Goal: Information Seeking & Learning: Understand process/instructions

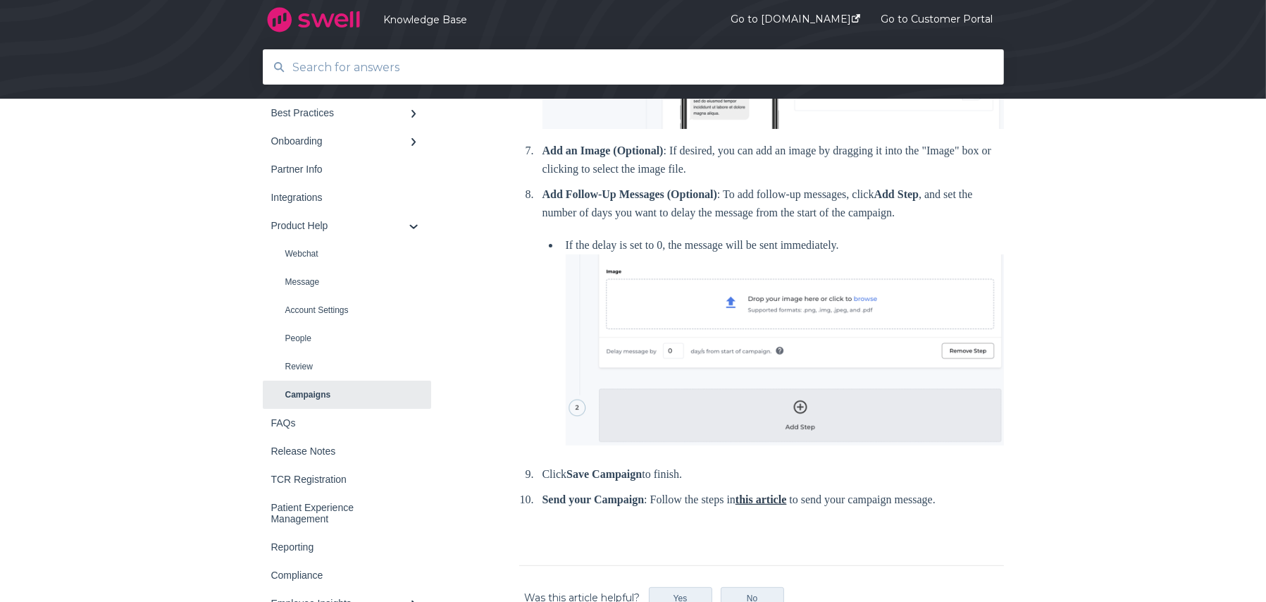
scroll to position [846, 0]
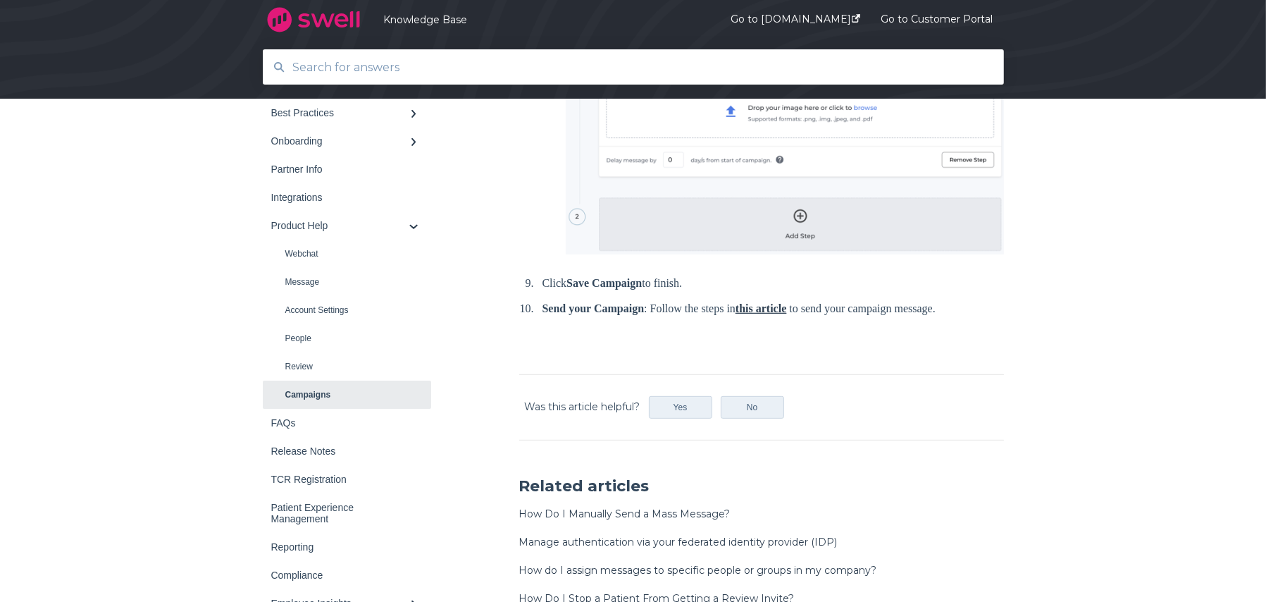
click at [786, 314] on link "this article" at bounding box center [761, 308] width 51 height 12
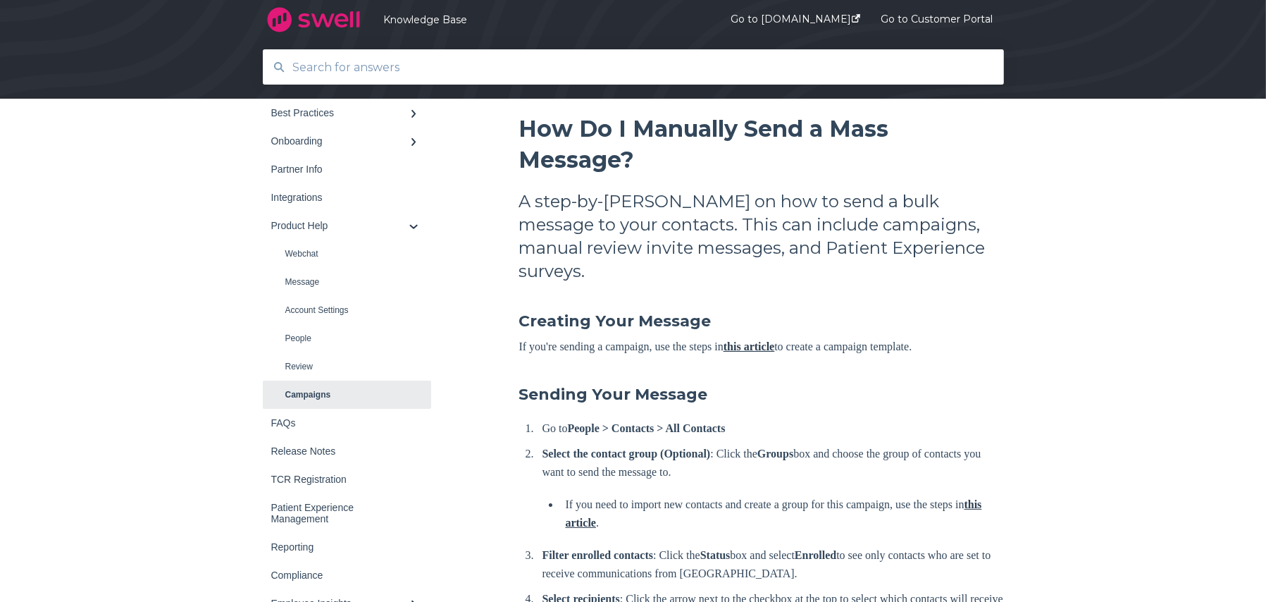
scroll to position [141, 0]
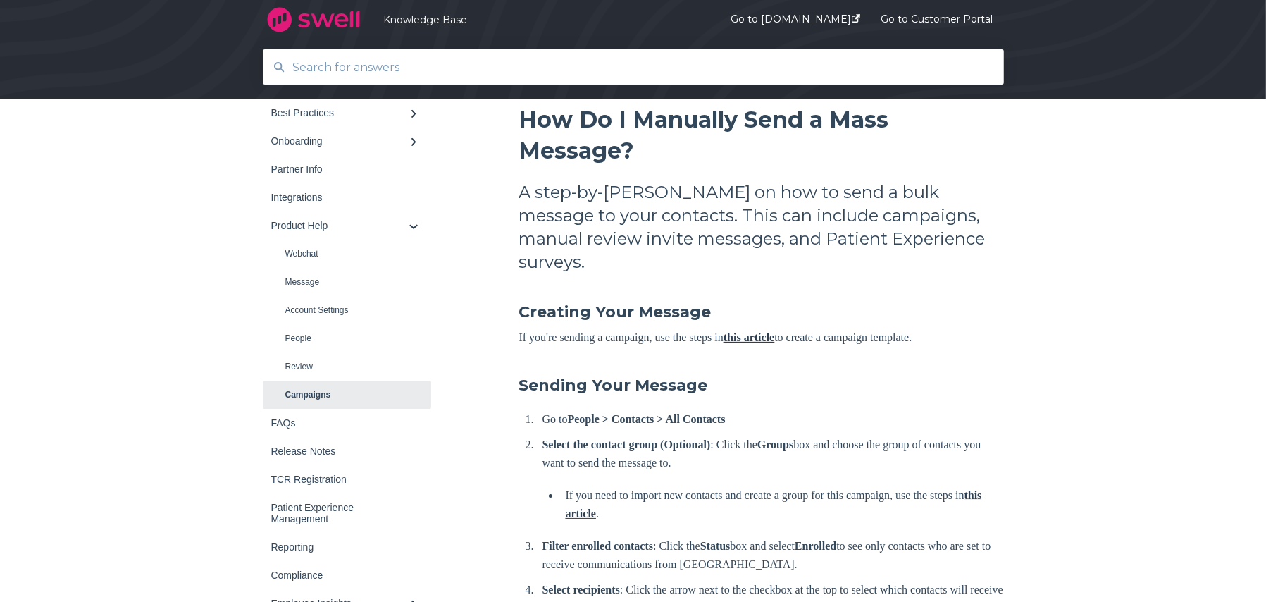
drag, startPoint x: 851, startPoint y: 356, endPoint x: 763, endPoint y: 276, distance: 118.2
click at [774, 331] on link "this article" at bounding box center [749, 337] width 51 height 12
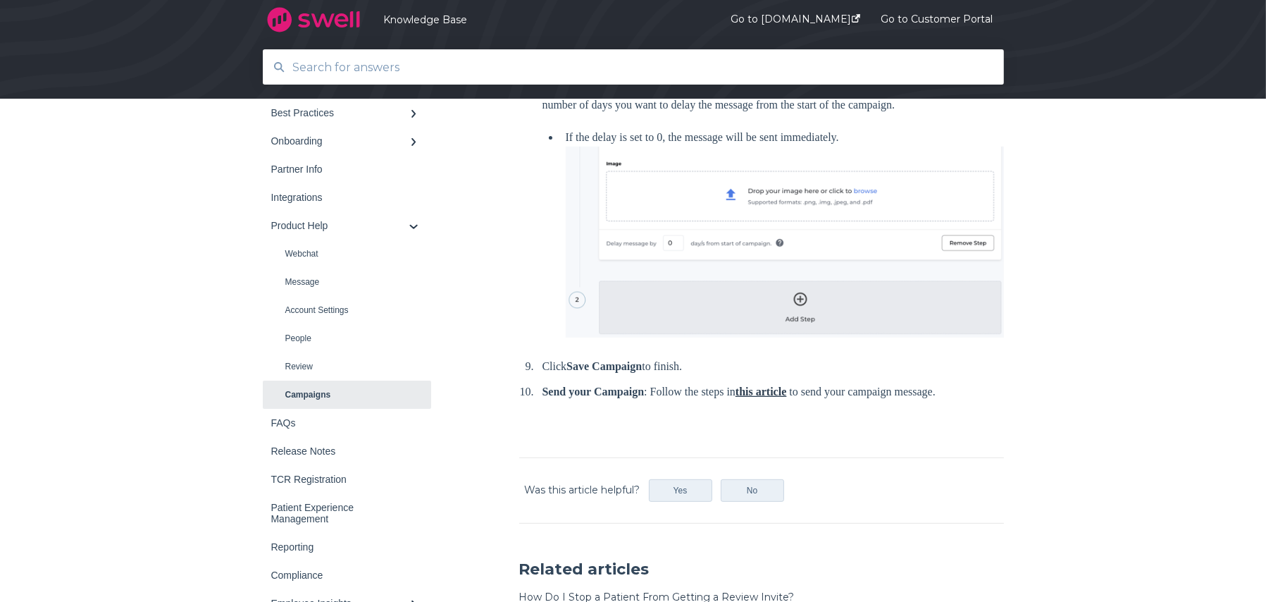
scroll to position [775, 0]
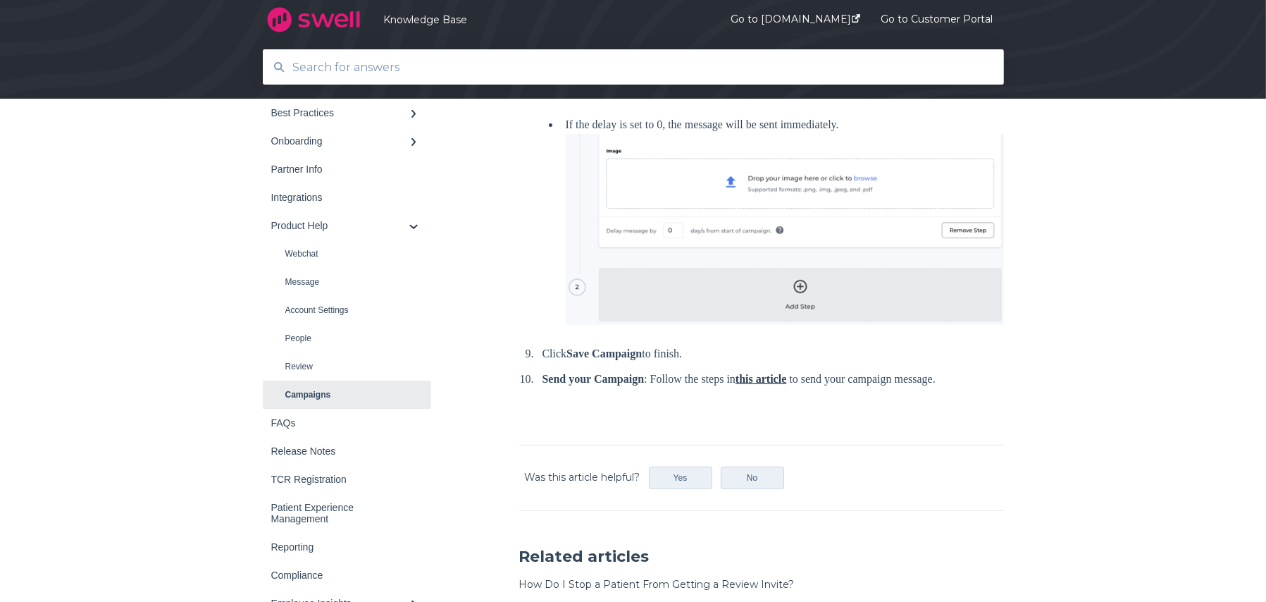
drag, startPoint x: 836, startPoint y: 201, endPoint x: 1056, endPoint y: 253, distance: 225.3
click at [1068, 255] on div "Back to home Knowledge Base Product Help Campaigns" at bounding box center [633, 70] width 1266 height 1316
click at [786, 385] on link "this article" at bounding box center [761, 379] width 51 height 12
